Goal: Obtain resource: Download file/media

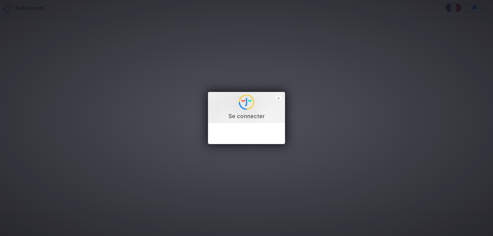
type input "benoittaillardat@hotmail.com"
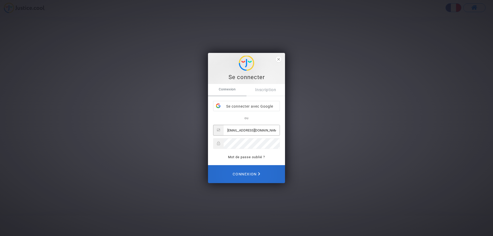
click at [235, 170] on span "Connexion" at bounding box center [246, 174] width 27 height 11
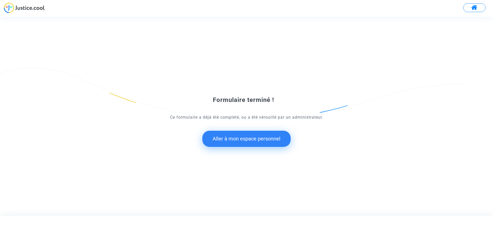
click at [242, 141] on button "Aller à mon espace personnel" at bounding box center [247, 139] width 88 height 16
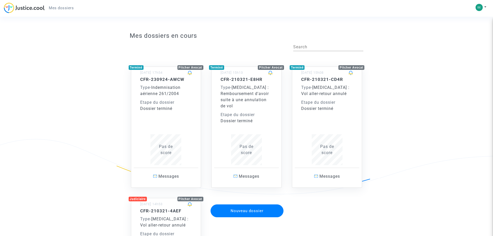
click at [164, 101] on div "Etape du dossier" at bounding box center [166, 102] width 52 height 6
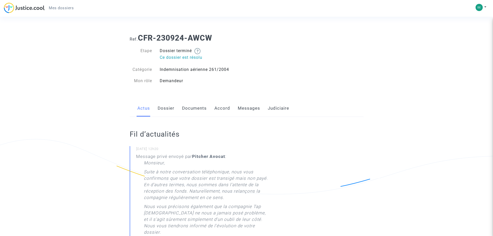
click at [187, 65] on div "Etape Dossier terminé Ce dossier est résolu Catégorie Indemnisation aérienne 26…" at bounding box center [186, 66] width 113 height 36
click at [182, 54] on p "Ce dossier est résolu" at bounding box center [201, 57] width 83 height 6
click at [181, 57] on p "Ce dossier est résolu" at bounding box center [201, 57] width 83 height 6
click at [188, 70] on div "Indemnisation aérienne 261/2004" at bounding box center [201, 70] width 91 height 6
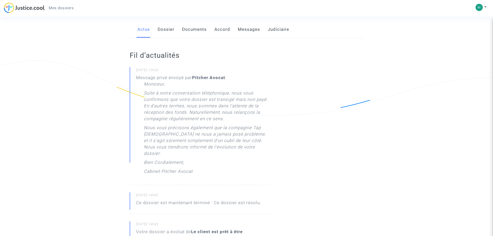
scroll to position [79, 0]
click at [168, 31] on link "Dossier" at bounding box center [166, 29] width 17 height 17
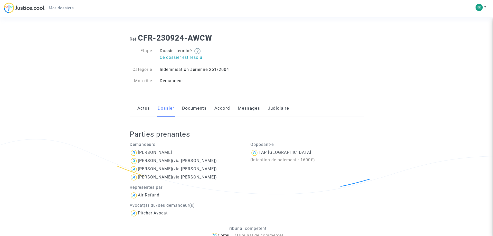
click at [220, 109] on link "Accord" at bounding box center [223, 108] width 16 height 17
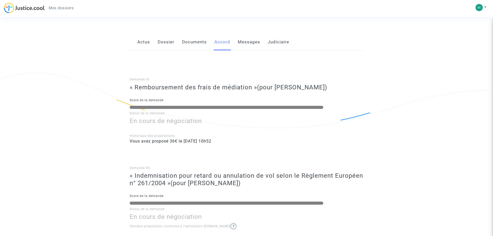
scroll to position [79, 0]
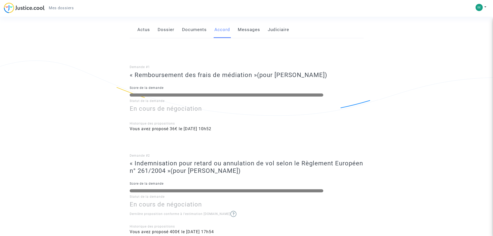
click at [182, 129] on span "Vous avez proposé 36€ le [DATE] 10h52" at bounding box center [171, 128] width 82 height 5
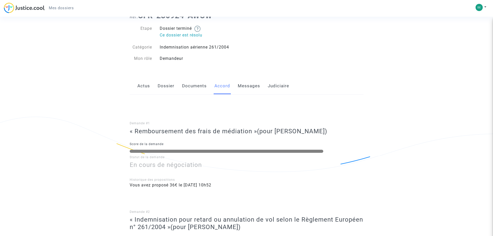
scroll to position [0, 0]
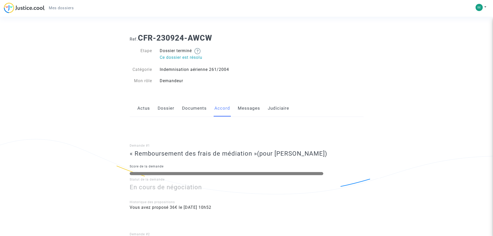
click at [146, 108] on link "Actus" at bounding box center [143, 108] width 13 height 17
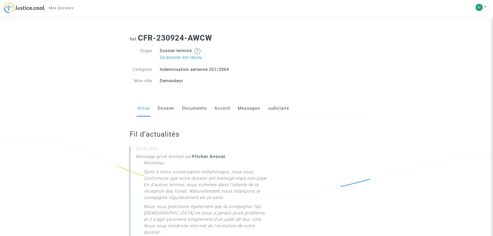
click at [165, 110] on link "Dossier" at bounding box center [166, 108] width 17 height 17
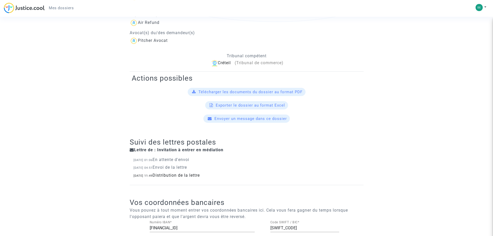
scroll to position [183, 0]
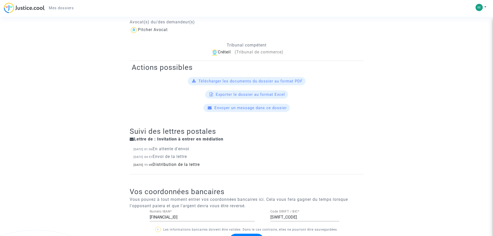
click at [236, 82] on span "Télécharger les documents du dossier au format PDF" at bounding box center [251, 81] width 104 height 5
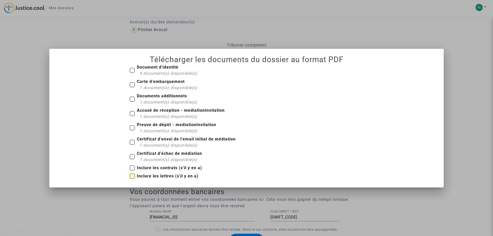
click at [131, 177] on span at bounding box center [132, 176] width 5 height 5
click at [132, 179] on input "Inclure les lettres (s'il y en a)" at bounding box center [132, 179] width 0 height 0
checkbox input "true"
click at [131, 169] on span at bounding box center [132, 167] width 5 height 5
click at [132, 171] on input "Inclure les contrats (s'il y en a)" at bounding box center [132, 171] width 0 height 0
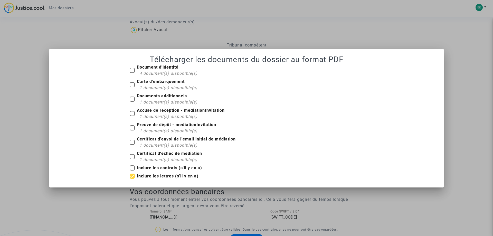
checkbox input "true"
click at [132, 157] on span at bounding box center [132, 156] width 5 height 5
click at [132, 159] on input "Certificat d'échec de médiation 1 document(s) disponible(s)" at bounding box center [132, 159] width 0 height 0
checkbox input "true"
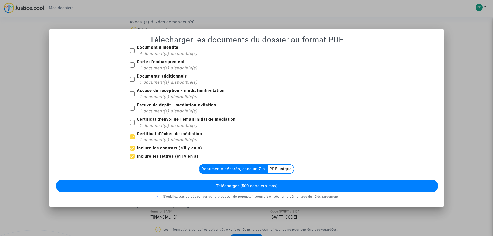
click at [131, 122] on span at bounding box center [132, 122] width 5 height 5
click at [132, 125] on input "Certificat d'envoi de l'email initial de médiation 1 document(s) disponible(s)" at bounding box center [132, 125] width 0 height 0
checkbox input "true"
click at [132, 110] on span at bounding box center [132, 108] width 5 height 5
click at [132, 111] on input "Preuve de dépôt - mediationInvitation 1 document(s) disponible(s)" at bounding box center [132, 111] width 0 height 0
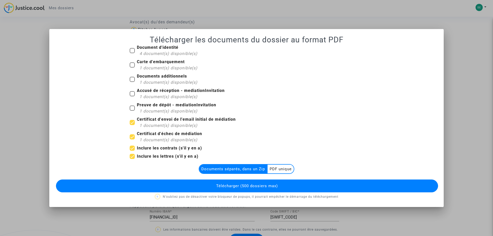
checkbox input "true"
click at [132, 92] on span at bounding box center [132, 93] width 5 height 5
click at [132, 96] on input "Accusé de réception - mediationInvitation 1 document(s) disponible(s)" at bounding box center [132, 96] width 0 height 0
checkbox input "true"
click at [132, 80] on span at bounding box center [132, 79] width 5 height 5
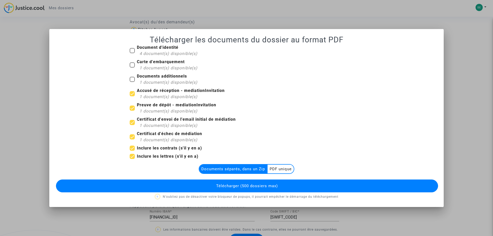
click at [132, 82] on input "Documents additionnels 1 document(s) disponible(s)" at bounding box center [132, 82] width 0 height 0
checkbox input "true"
click at [131, 65] on span at bounding box center [132, 64] width 5 height 5
click at [132, 68] on input "Carte d'embarquement 1 document(s) disponible(s)" at bounding box center [132, 68] width 0 height 0
checkbox input "true"
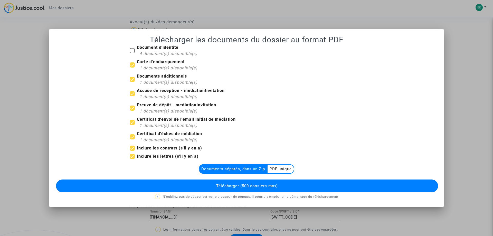
click at [131, 52] on span at bounding box center [132, 50] width 5 height 5
click at [132, 53] on input "Document d'identité 4 document(s) disponible(s)" at bounding box center [132, 53] width 0 height 0
checkbox input "true"
click at [244, 187] on span "Télécharger (500 dossiers max)" at bounding box center [247, 186] width 62 height 5
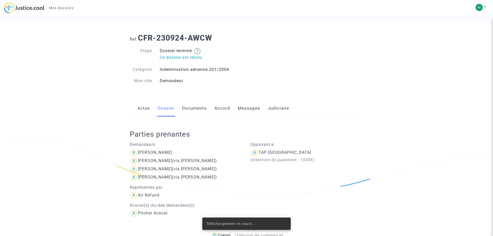
scroll to position [183, 0]
